Goal: Check status: Check status

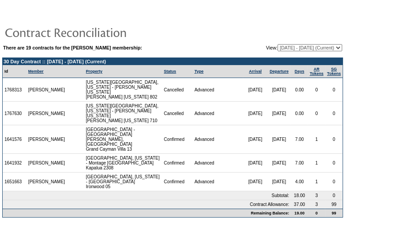
click at [365, 140] on form "There are 19 contracts for the [PERSON_NAME] membership: View: [DATE] - [DATE] …" at bounding box center [202, 112] width 405 height 225
click at [366, 137] on form "There are 19 contracts for the [PERSON_NAME] membership: View: [DATE] - [DATE] …" at bounding box center [202, 112] width 405 height 225
click at [371, 135] on form "There are 19 contracts for the [PERSON_NAME] membership: View: [DATE] - [DATE] …" at bounding box center [202, 112] width 405 height 225
click at [377, 139] on form "There are 19 contracts for the [PERSON_NAME] membership: View: [DATE] - [DATE] …" at bounding box center [202, 112] width 405 height 225
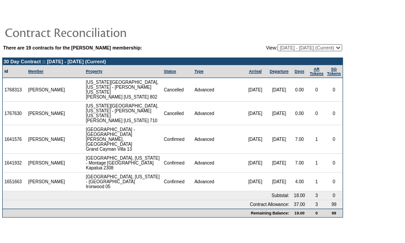
click at [203, 27] on td at bounding box center [172, 32] width 341 height 18
click at [161, 209] on body "There are 19 contracts for the [PERSON_NAME] membership: View: [DATE] - [DATE] …" at bounding box center [202, 119] width 405 height 238
click at [195, 125] on td "Advanced" at bounding box center [217, 139] width 51 height 28
click at [362, 116] on form "There are 19 contracts for the [PERSON_NAME] membership: View: [DATE] - [DATE] …" at bounding box center [202, 112] width 405 height 225
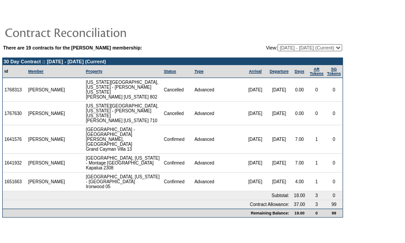
click at [313, 31] on td at bounding box center [172, 32] width 341 height 18
click at [304, 24] on td at bounding box center [172, 32] width 341 height 18
drag, startPoint x: 325, startPoint y: 208, endPoint x: 342, endPoint y: 185, distance: 29.2
click at [325, 208] on body "There are 19 contracts for the [PERSON_NAME] membership: View: [DATE] - [DATE] …" at bounding box center [202, 119] width 405 height 238
